Goal: Find specific page/section: Find specific page/section

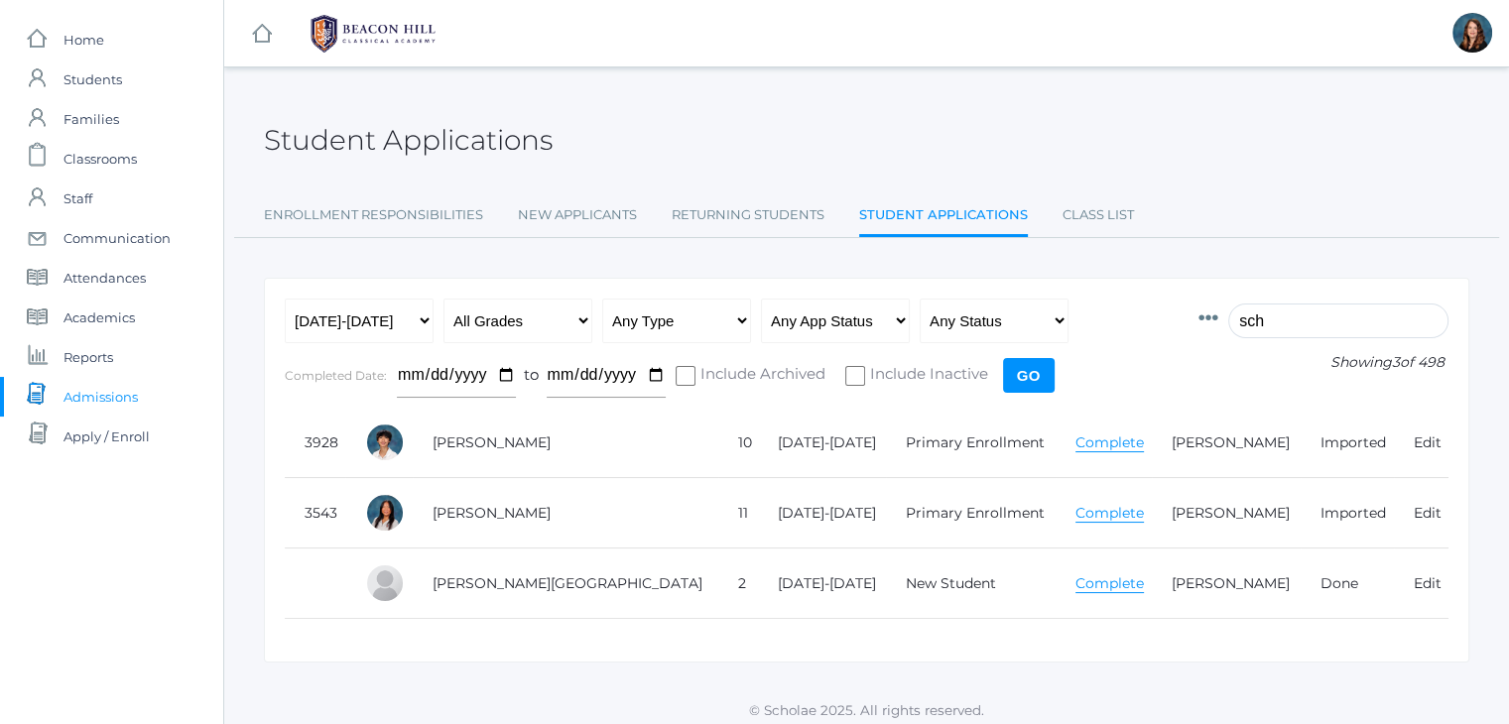
click at [1274, 319] on input "sch" at bounding box center [1338, 321] width 220 height 35
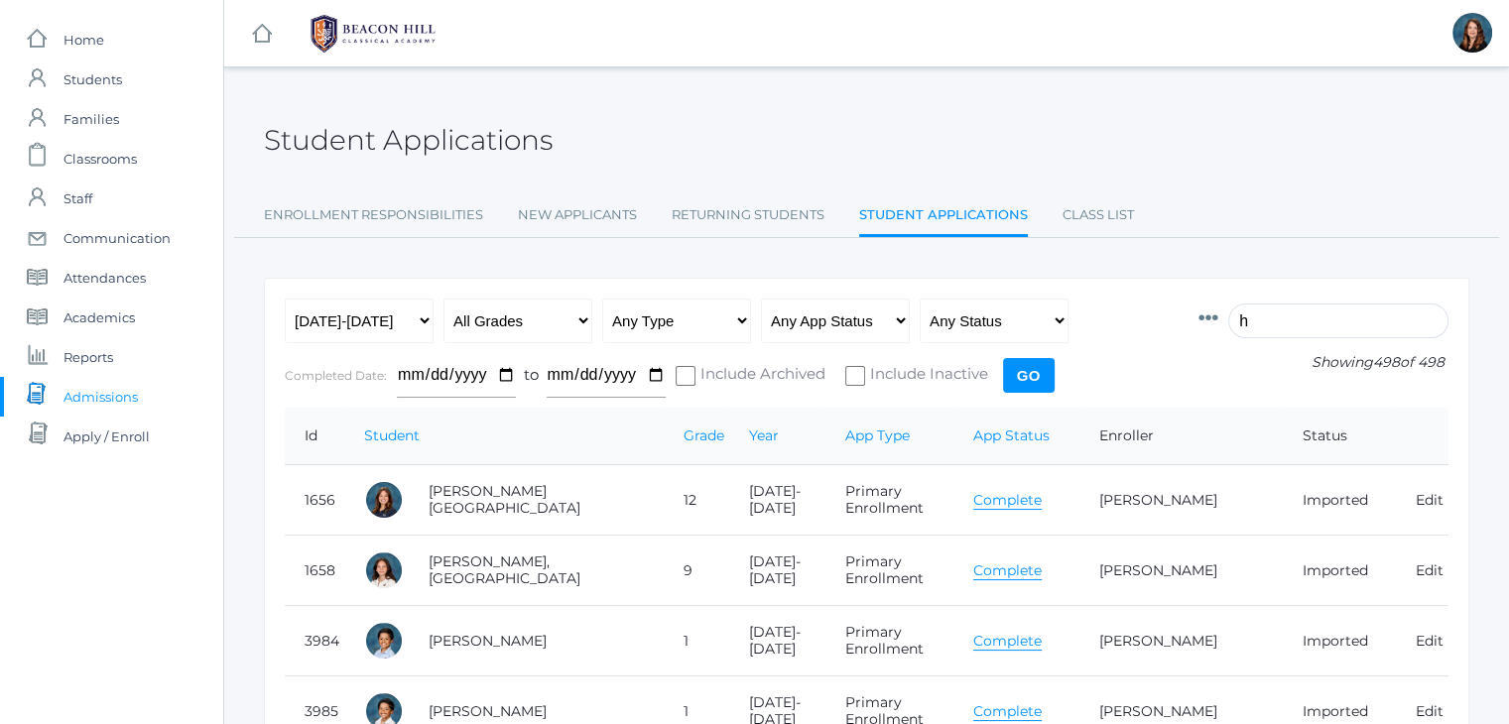
click at [1286, 315] on input "h" at bounding box center [1338, 321] width 220 height 35
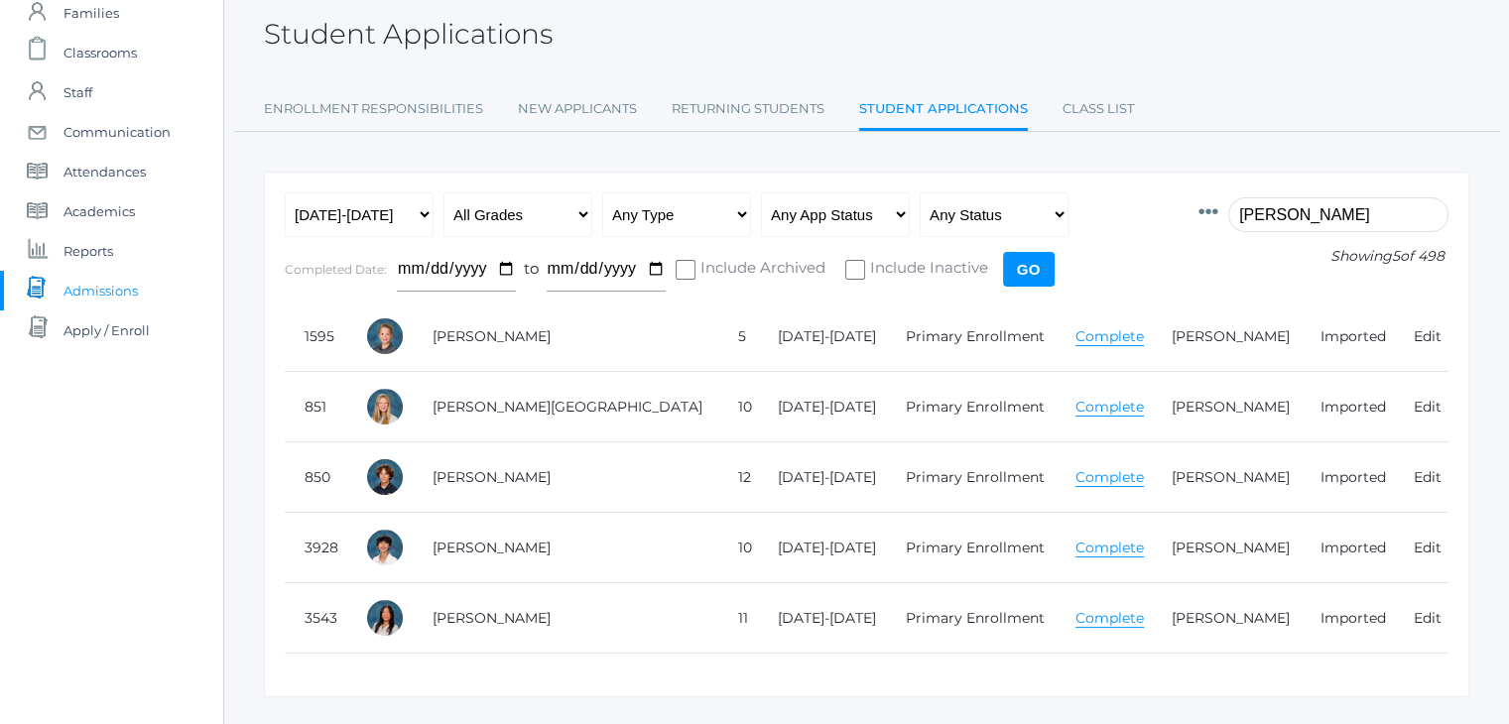
scroll to position [107, 0]
type input "[PERSON_NAME]"
click at [1219, 211] on icon at bounding box center [1209, 211] width 20 height 20
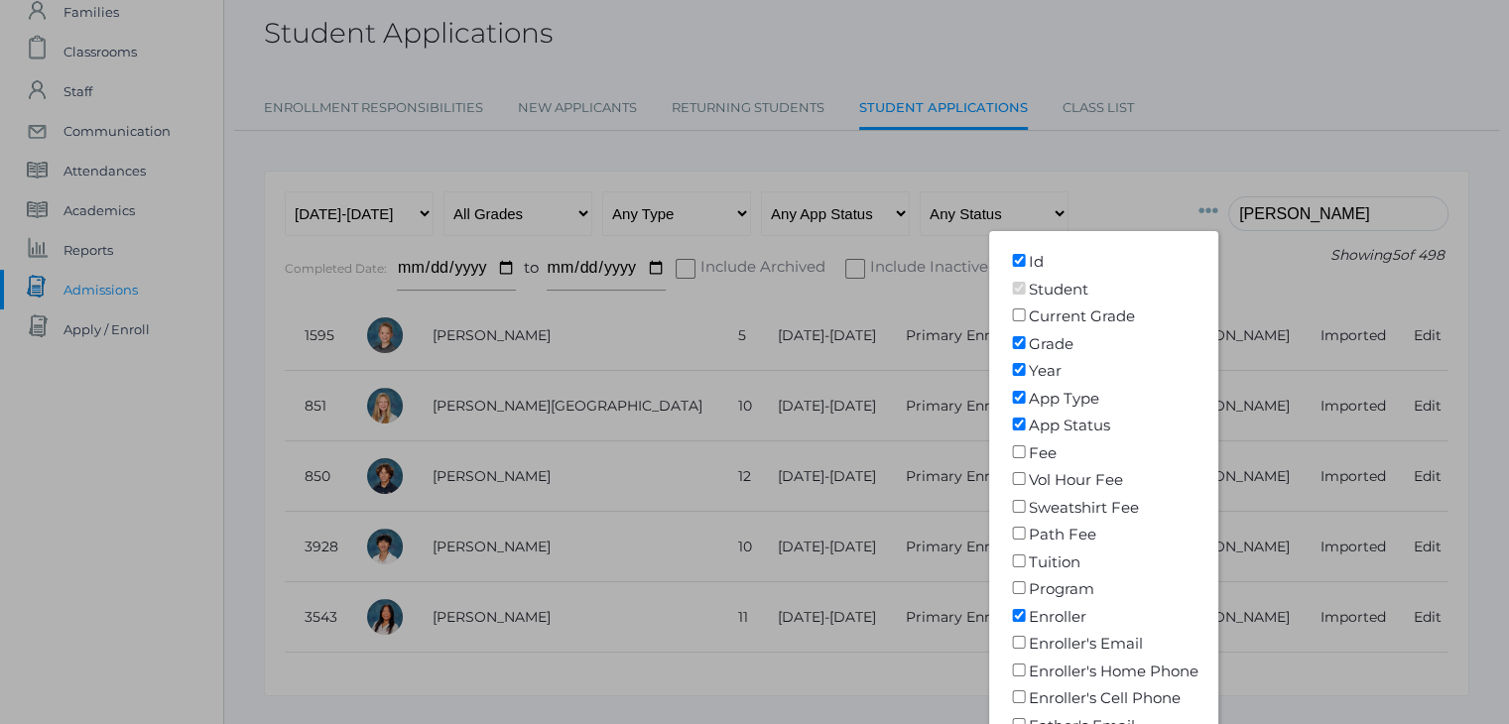
click at [1029, 586] on input"] "Program" at bounding box center [1019, 587] width 20 height 13
checkbox input"] "true"
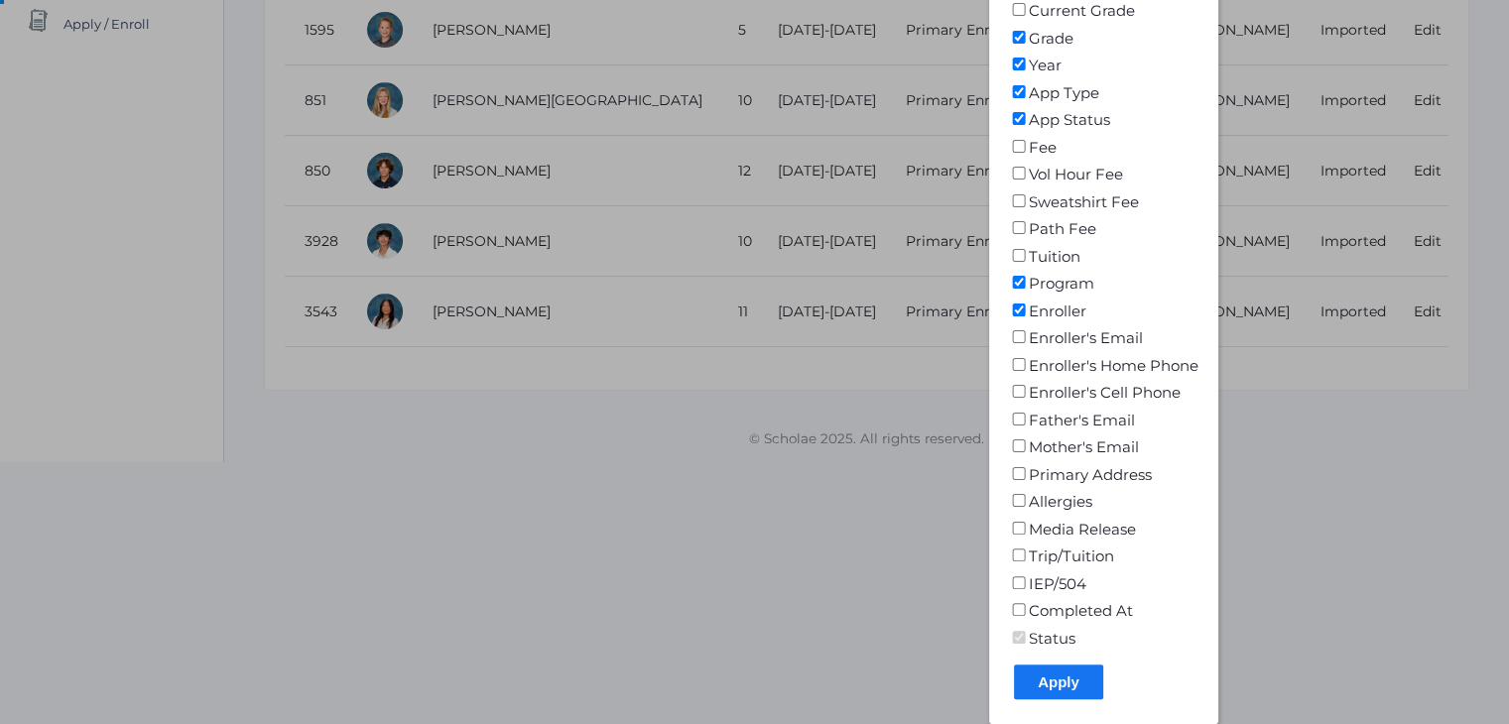
click at [1092, 670] on input "Apply" at bounding box center [1058, 682] width 89 height 35
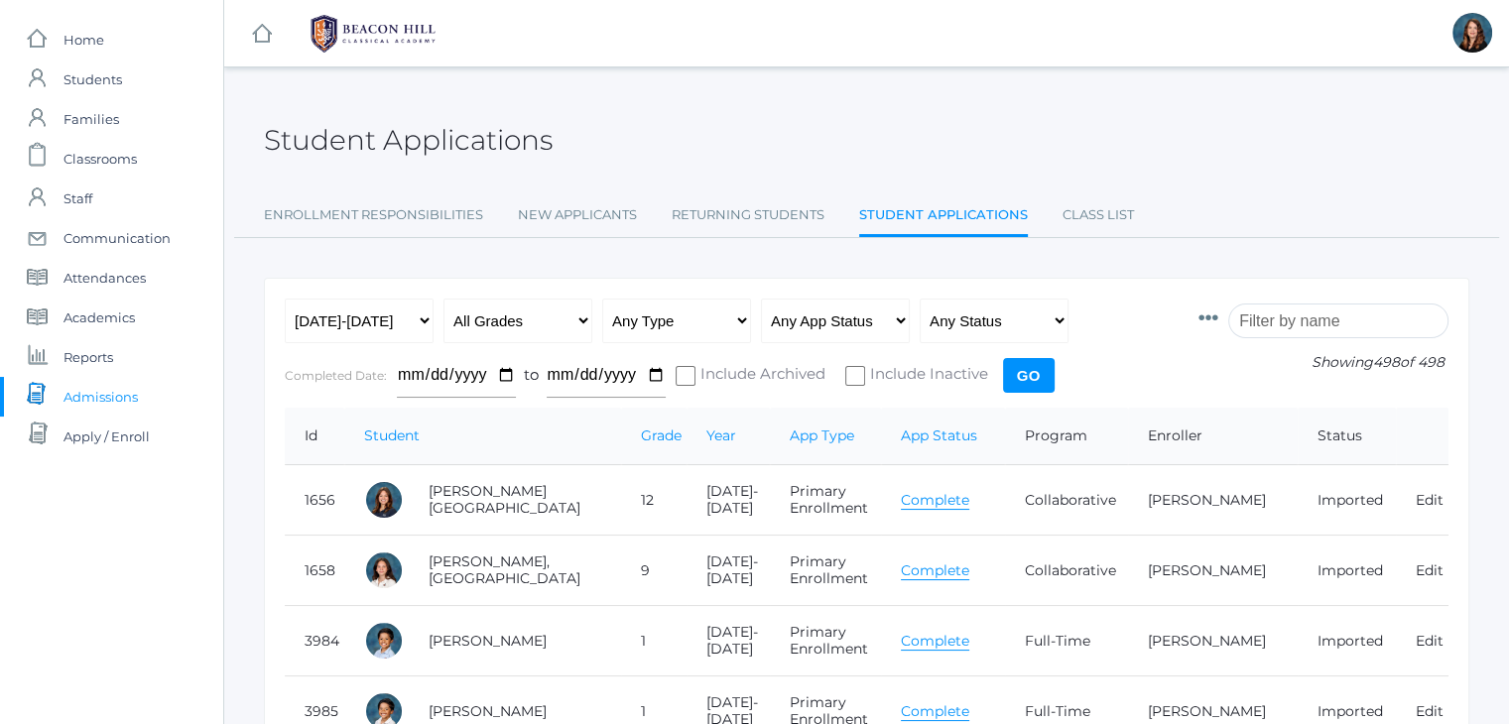
click at [1307, 307] on input "search" at bounding box center [1338, 321] width 220 height 35
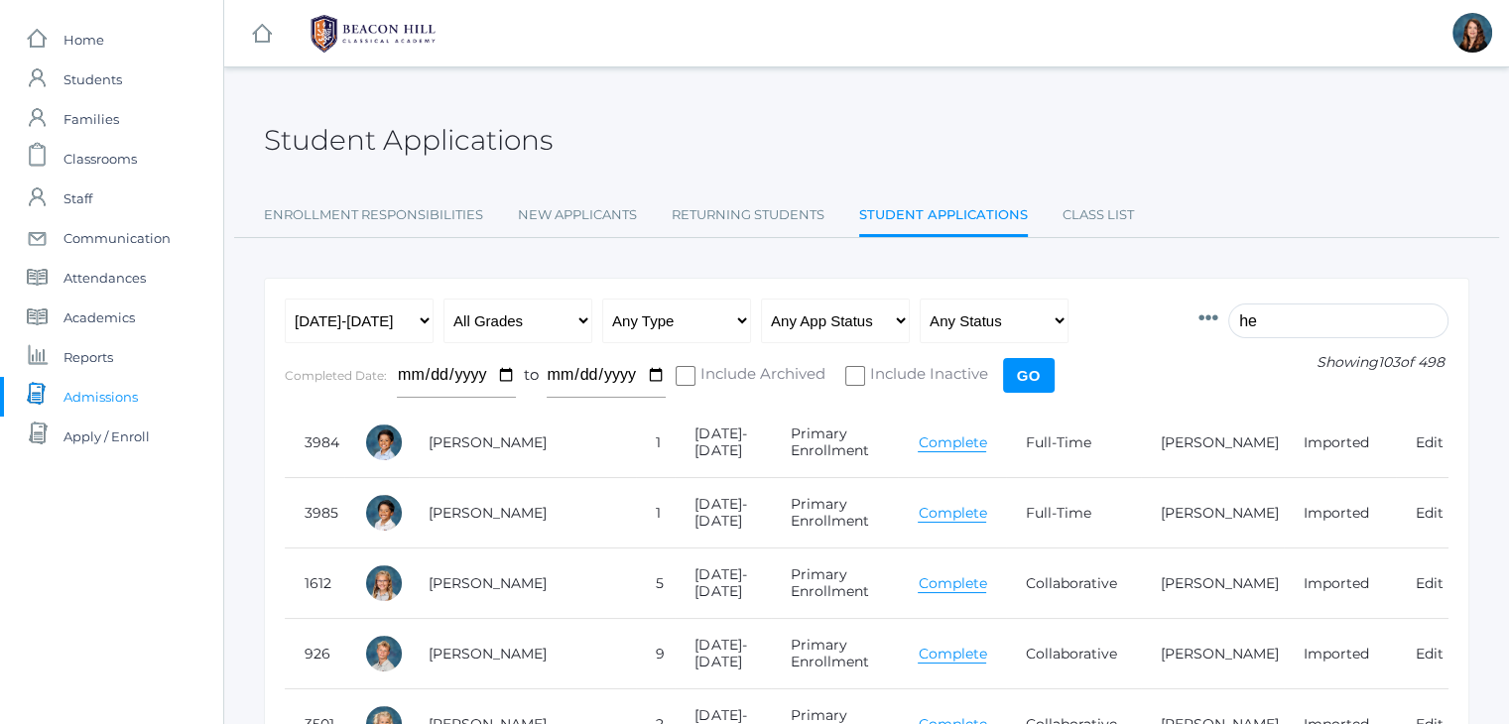
type input "h"
